Goal: Navigation & Orientation: Find specific page/section

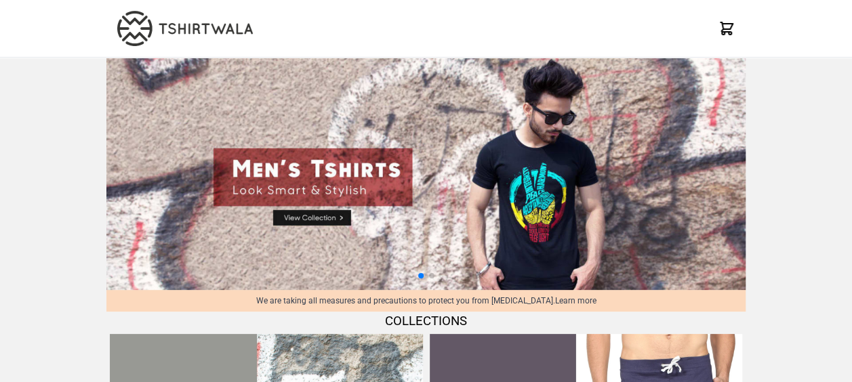
click at [166, 36] on img at bounding box center [185, 28] width 136 height 35
drag, startPoint x: 727, startPoint y: 37, endPoint x: 725, endPoint y: 30, distance: 7.1
click at [725, 30] on icon at bounding box center [726, 28] width 16 height 16
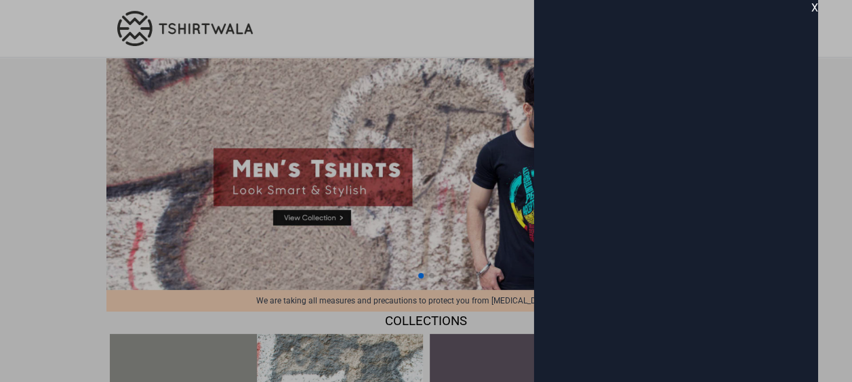
click at [725, 30] on div "X" at bounding box center [676, 191] width 284 height 382
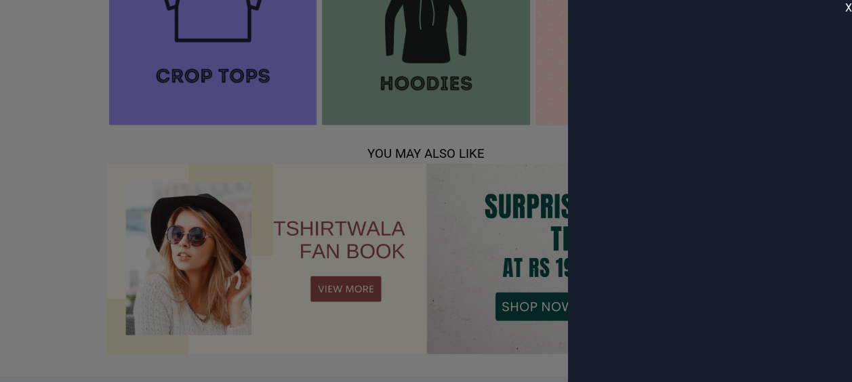
scroll to position [1507, 0]
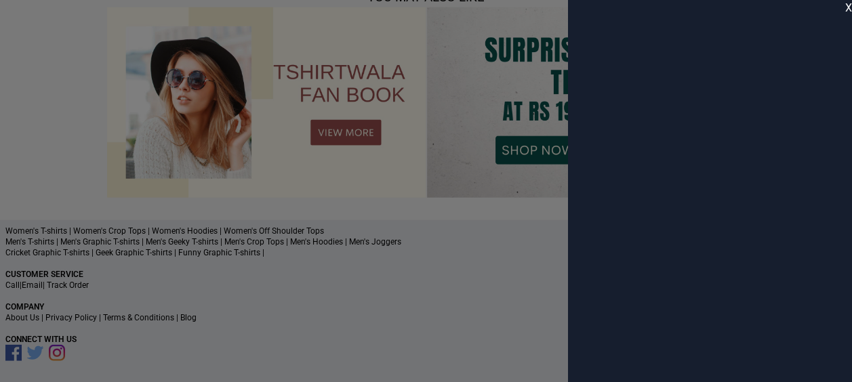
click at [412, 283] on div at bounding box center [426, 191] width 852 height 382
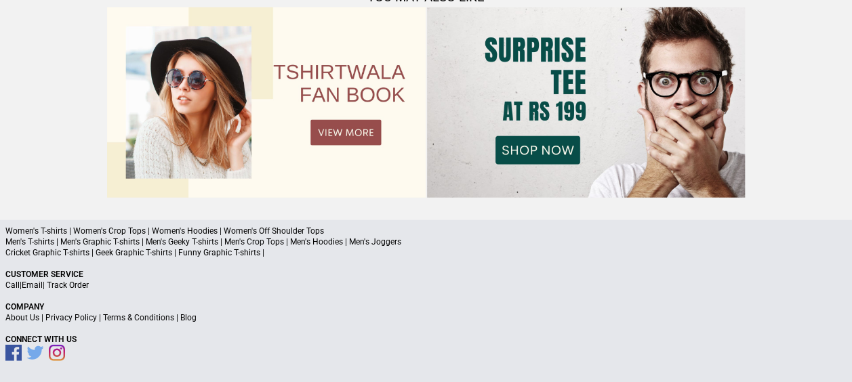
click at [8, 286] on link "Call" at bounding box center [12, 285] width 14 height 9
click at [244, 323] on div "Women's T-shirts | Women's Crop Tops | Women's Hoodies | Women's Off Shoulder T…" at bounding box center [426, 301] width 852 height 163
click at [27, 317] on link "About Us" at bounding box center [22, 317] width 34 height 9
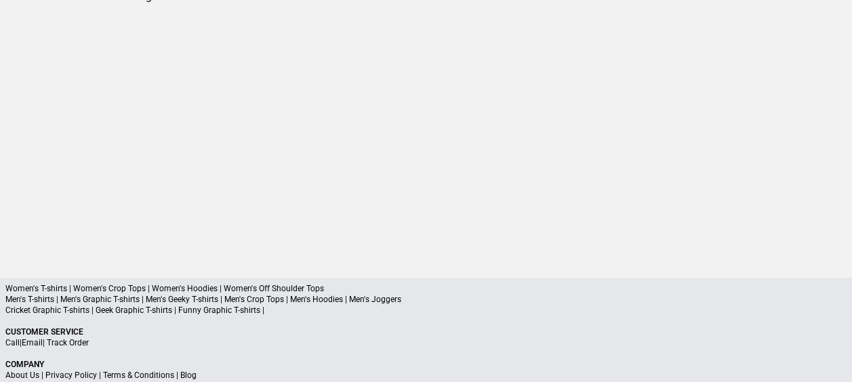
scroll to position [127, 0]
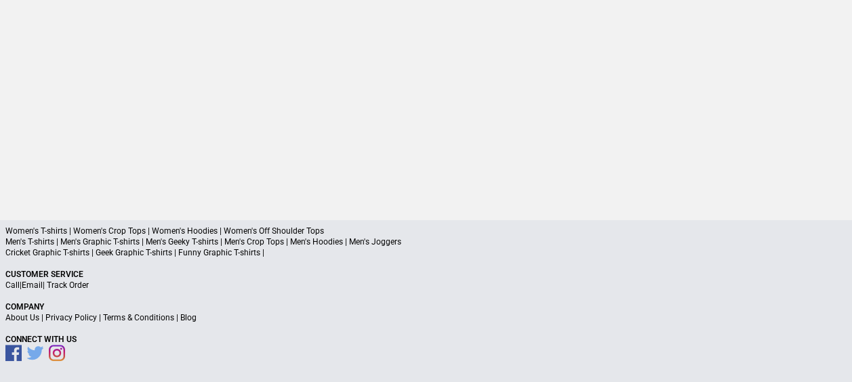
click at [182, 320] on a"] "Blog" at bounding box center [188, 317] width 16 height 9
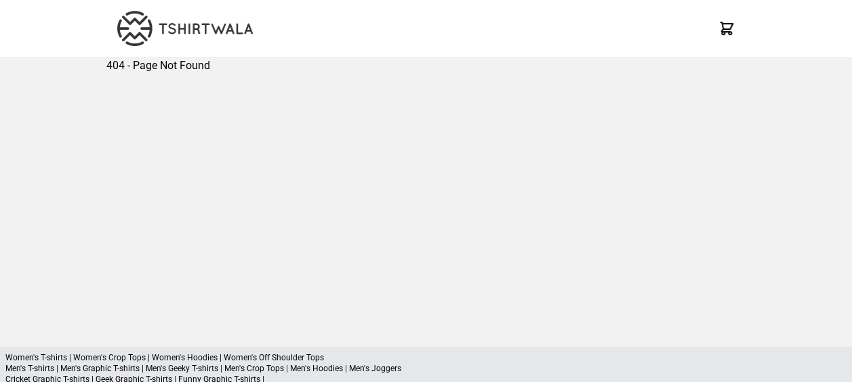
scroll to position [127, 0]
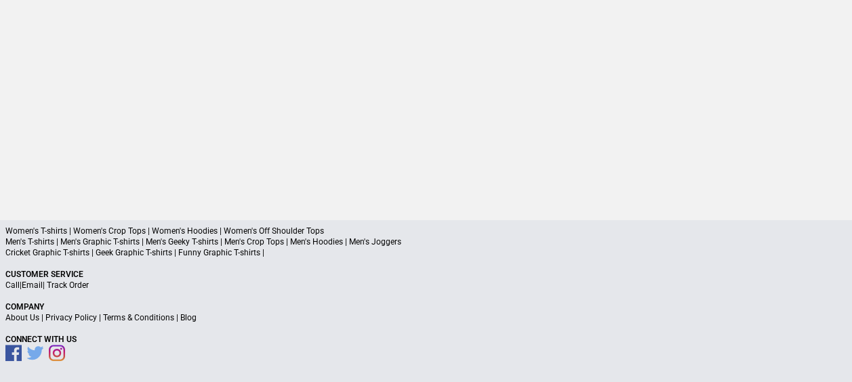
click at [11, 283] on link "Call" at bounding box center [12, 285] width 14 height 9
